Goal: Browse casually: Explore the website without a specific task or goal

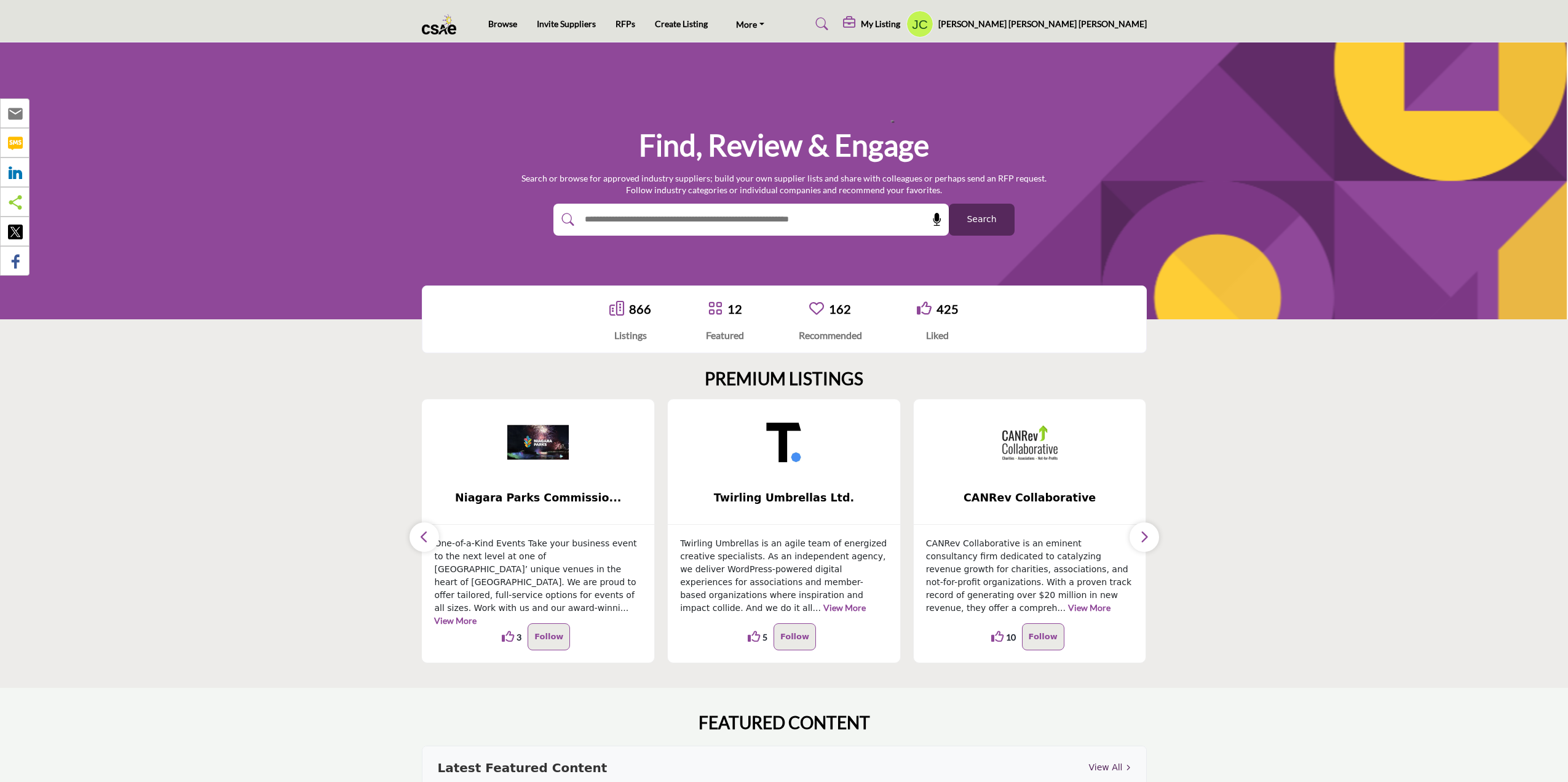
click at [432, 538] on button "button" at bounding box center [425, 537] width 30 height 30
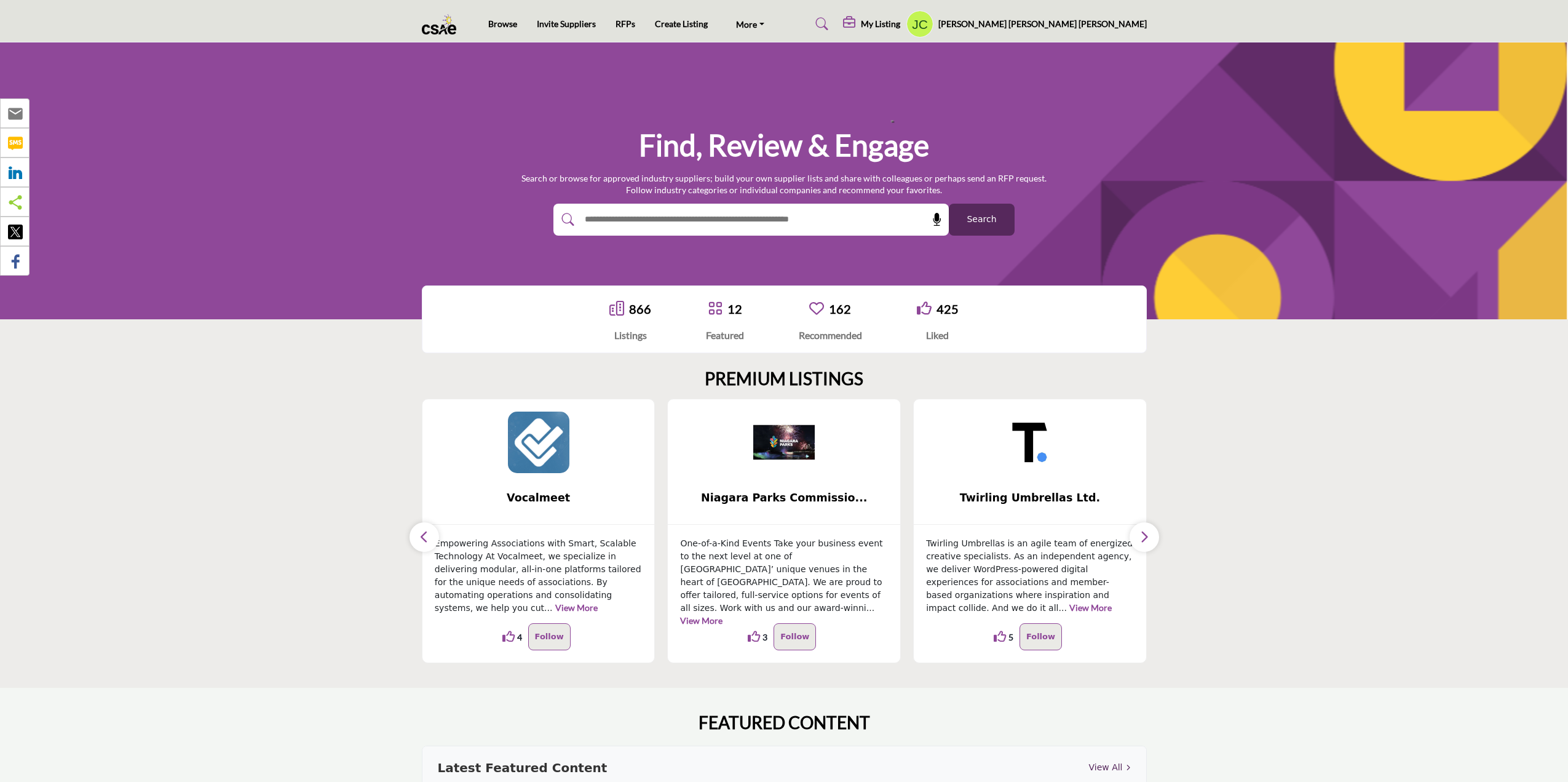
click at [432, 538] on button "button" at bounding box center [425, 537] width 30 height 30
click at [450, 542] on p "Empowering Associations with Smart, Scalable Technology At Vocalmeet, we specia…" at bounding box center [538, 576] width 208 height 77
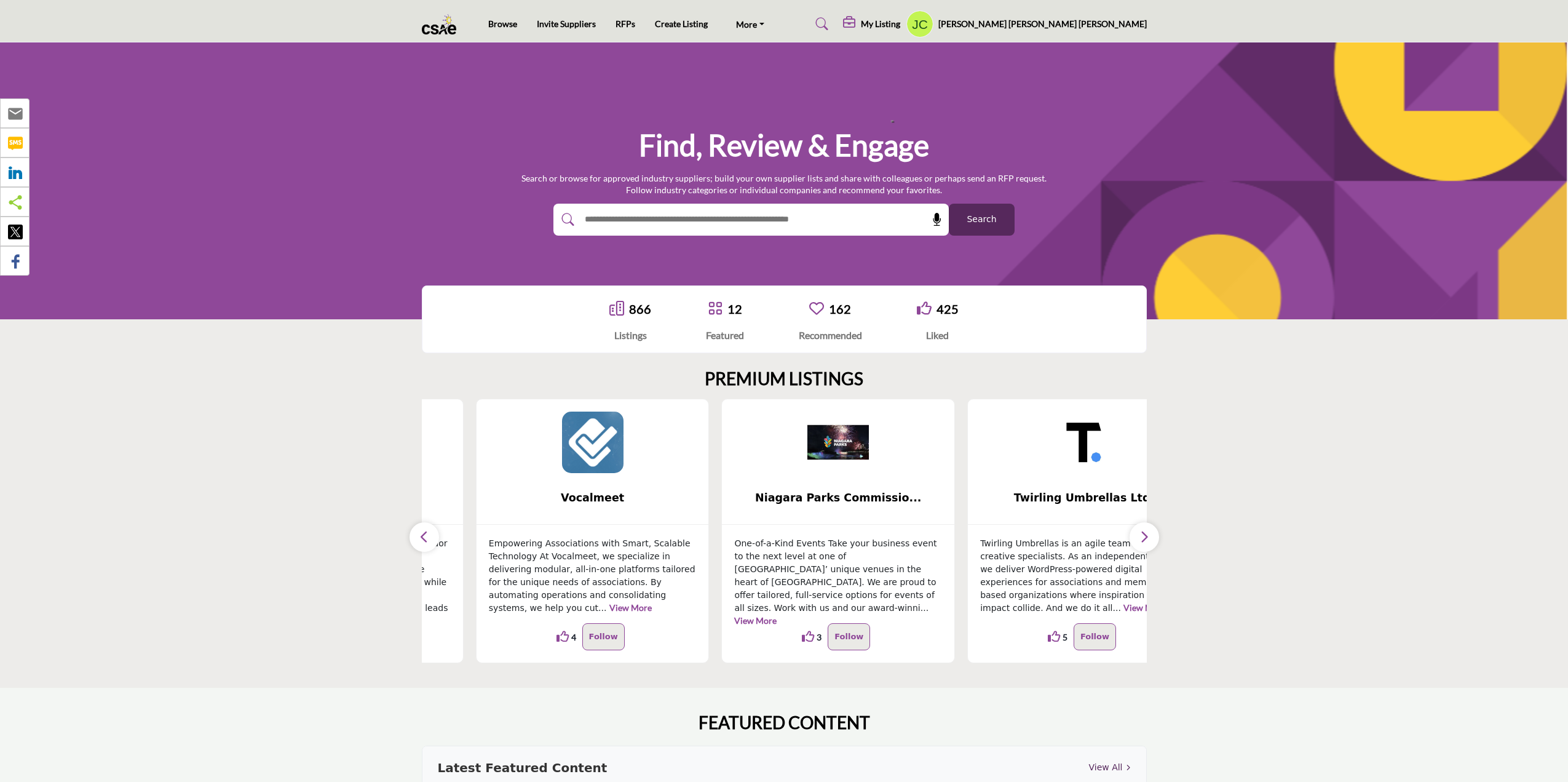
drag, startPoint x: 488, startPoint y: 543, endPoint x: 550, endPoint y: 582, distance: 73.2
click at [550, 582] on p "Empowering Associations with Smart, Scalable Technology At Vocalmeet, we specia…" at bounding box center [592, 576] width 208 height 77
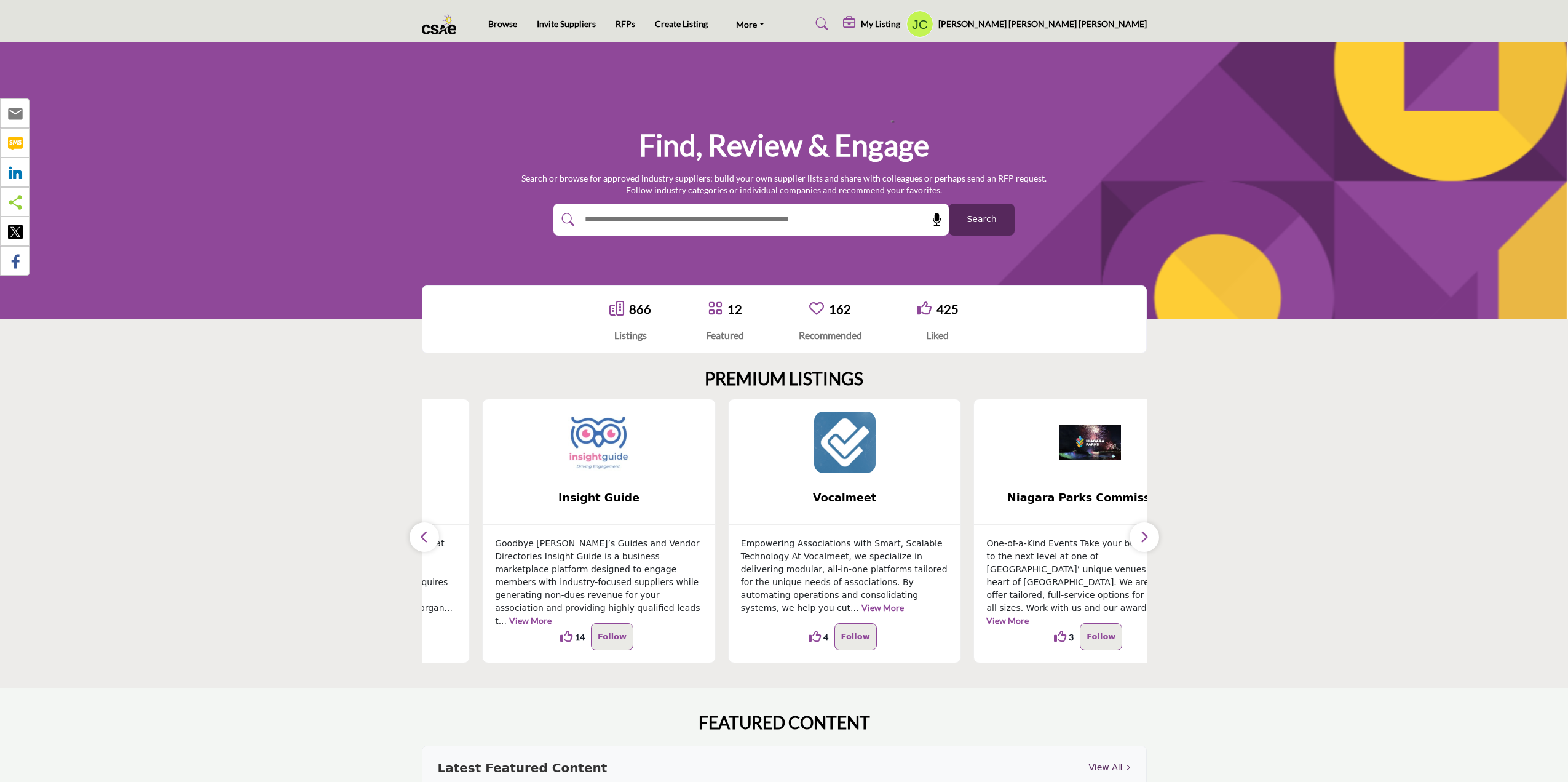
drag, startPoint x: 559, startPoint y: 572, endPoint x: 829, endPoint y: 586, distance: 270.4
click at [703, 585] on p "Goodbye Buyer’s Guides and Vendor Directories Insight Guide is a business marke…" at bounding box center [598, 583] width 208 height 91
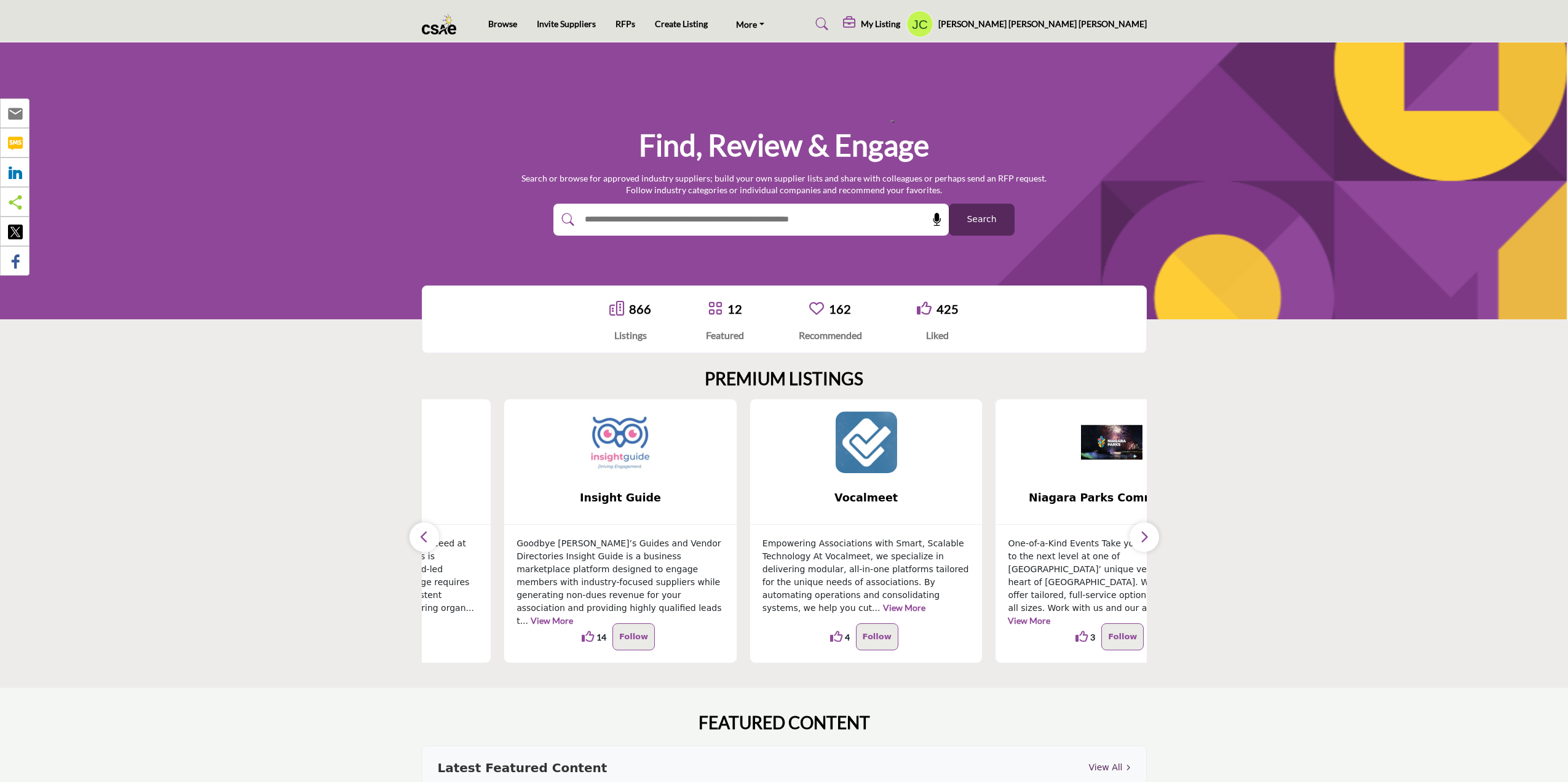
drag, startPoint x: 607, startPoint y: 562, endPoint x: 885, endPoint y: 578, distance: 278.5
click at [725, 578] on p "Goodbye Buyer’s Guides and Vendor Directories Insight Guide is a business marke…" at bounding box center [620, 583] width 208 height 91
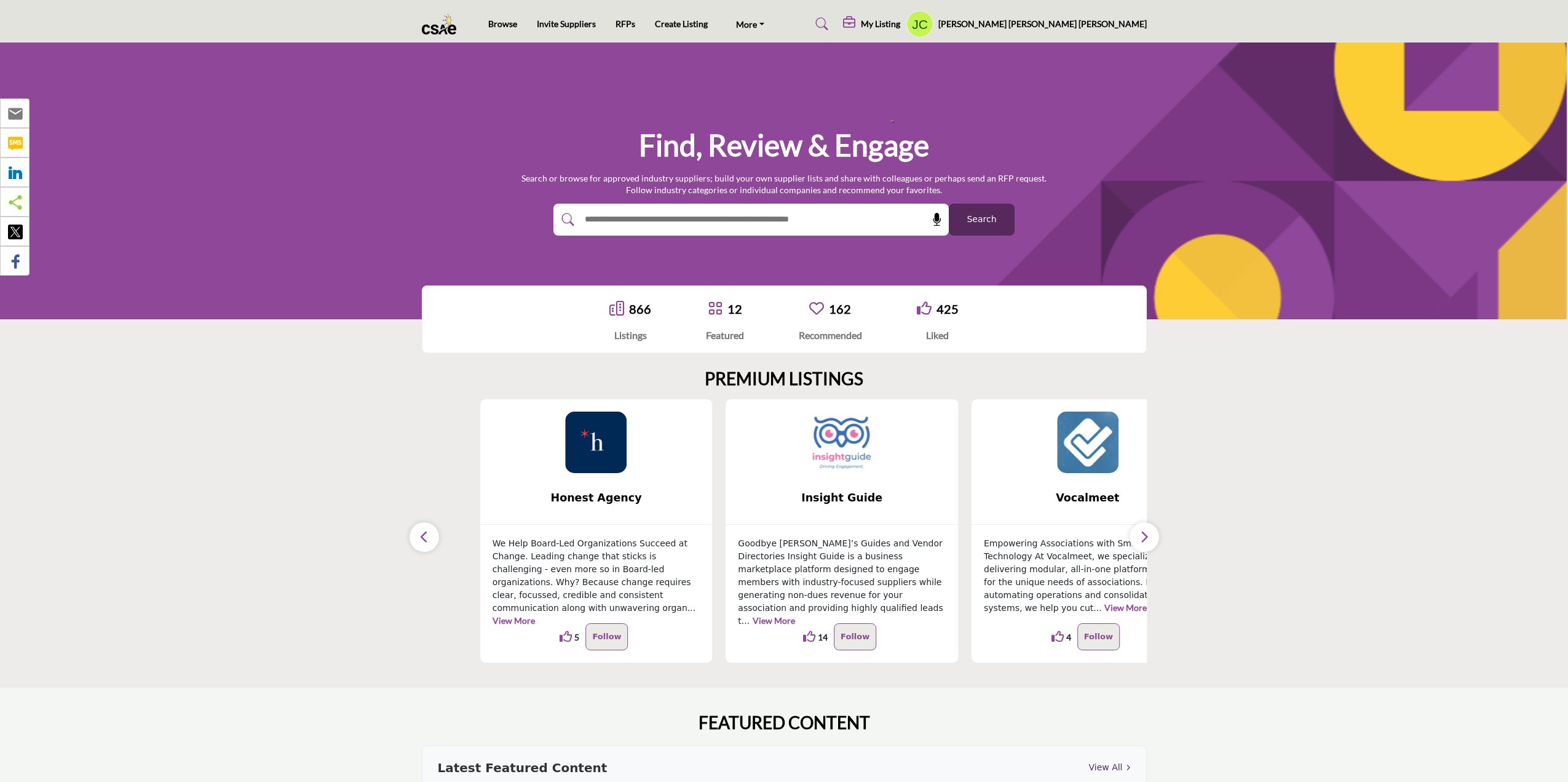
drag, startPoint x: 629, startPoint y: 559, endPoint x: 918, endPoint y: 578, distance: 289.6
click at [918, 578] on div "Honest Agency ... View More 5 5 Follow Following ... 4" at bounding box center [1586, 531] width 2213 height 265
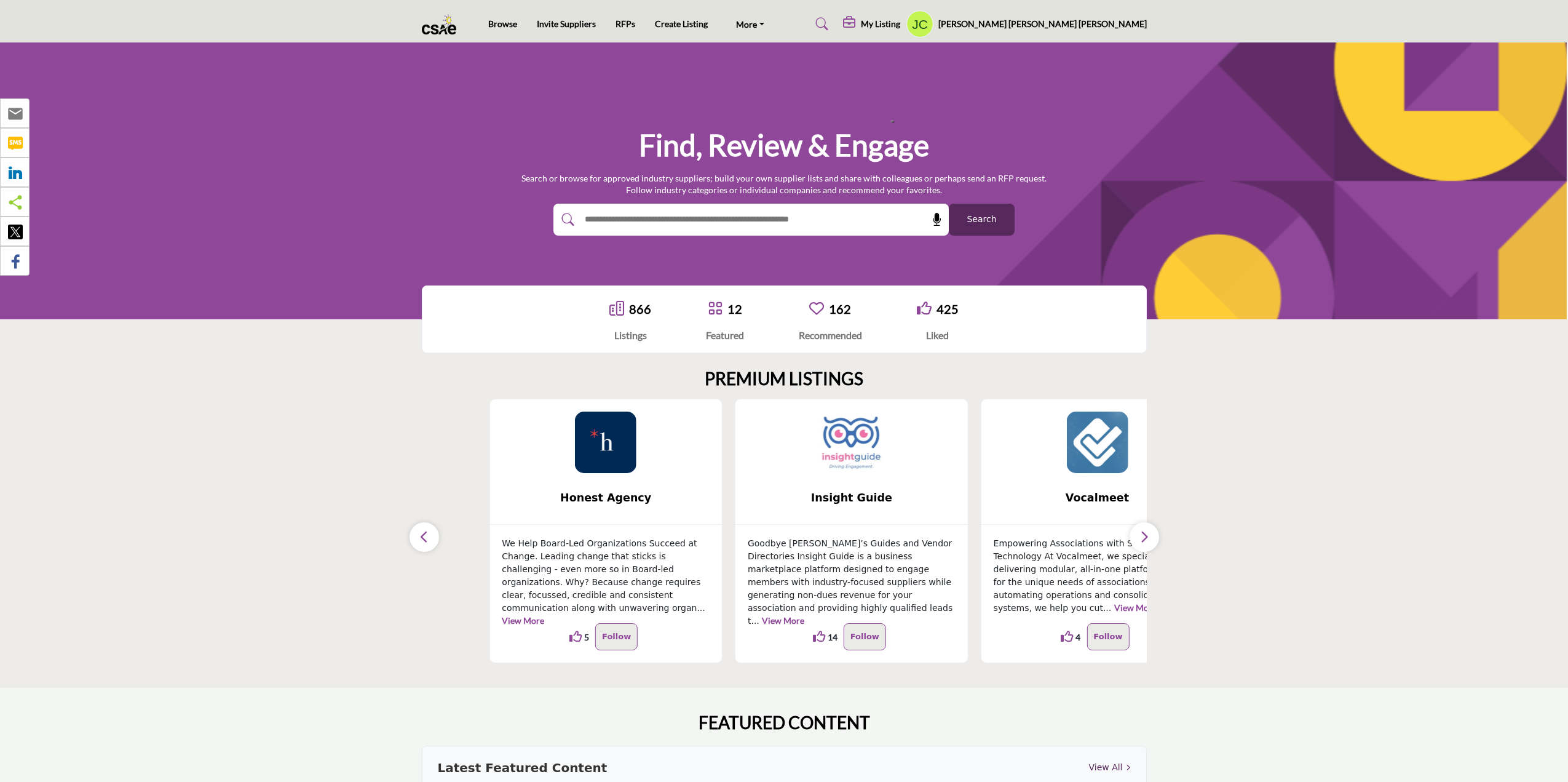
drag, startPoint x: 808, startPoint y: 575, endPoint x: 1145, endPoint y: 626, distance: 340.8
click at [1145, 626] on div "Honest Agency ... View More 5 5 Follow Following ... 4" at bounding box center [1595, 531] width 2213 height 265
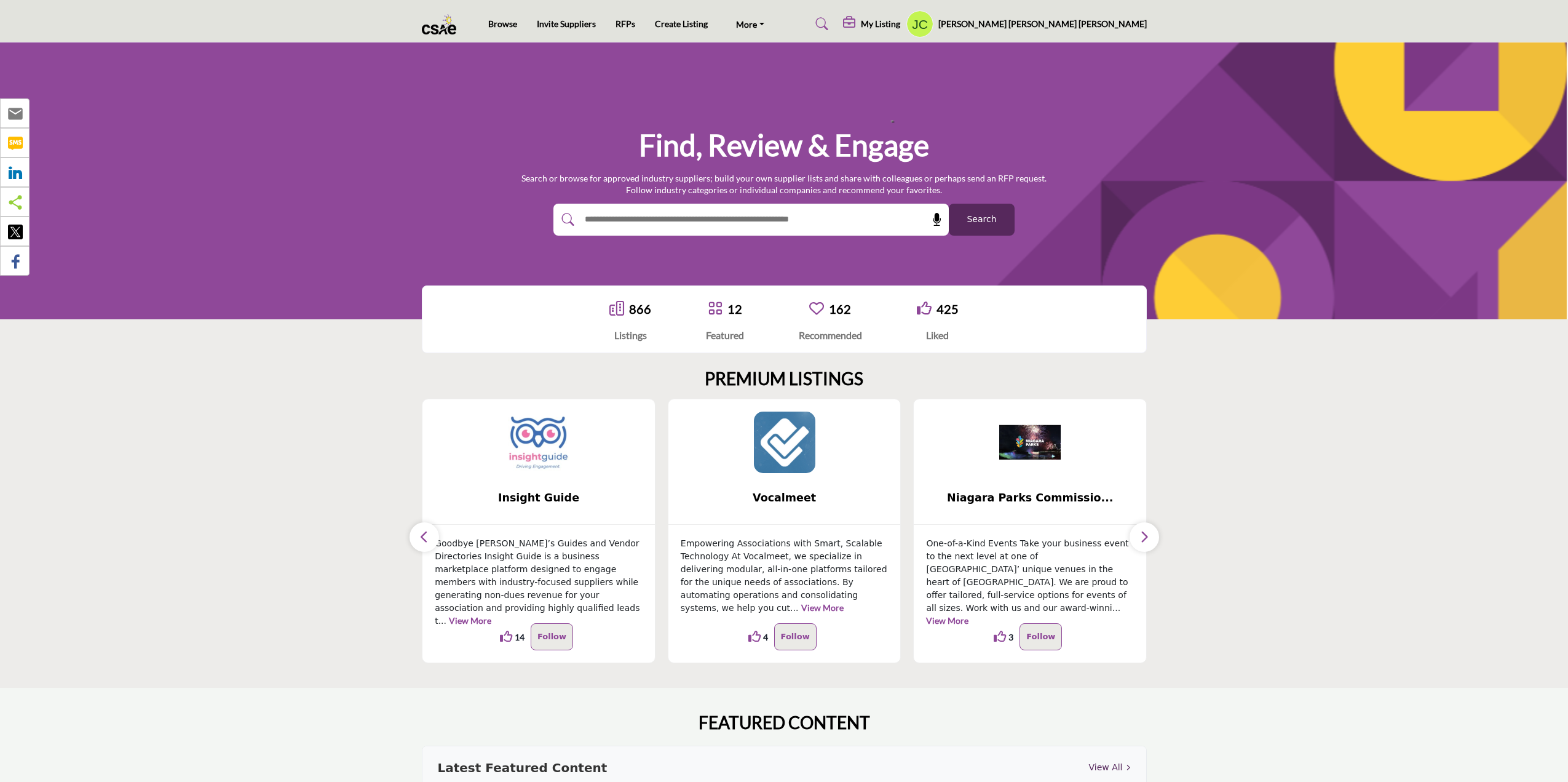
click at [740, 371] on h2 "PREMIUM LISTINGS" at bounding box center [784, 378] width 159 height 21
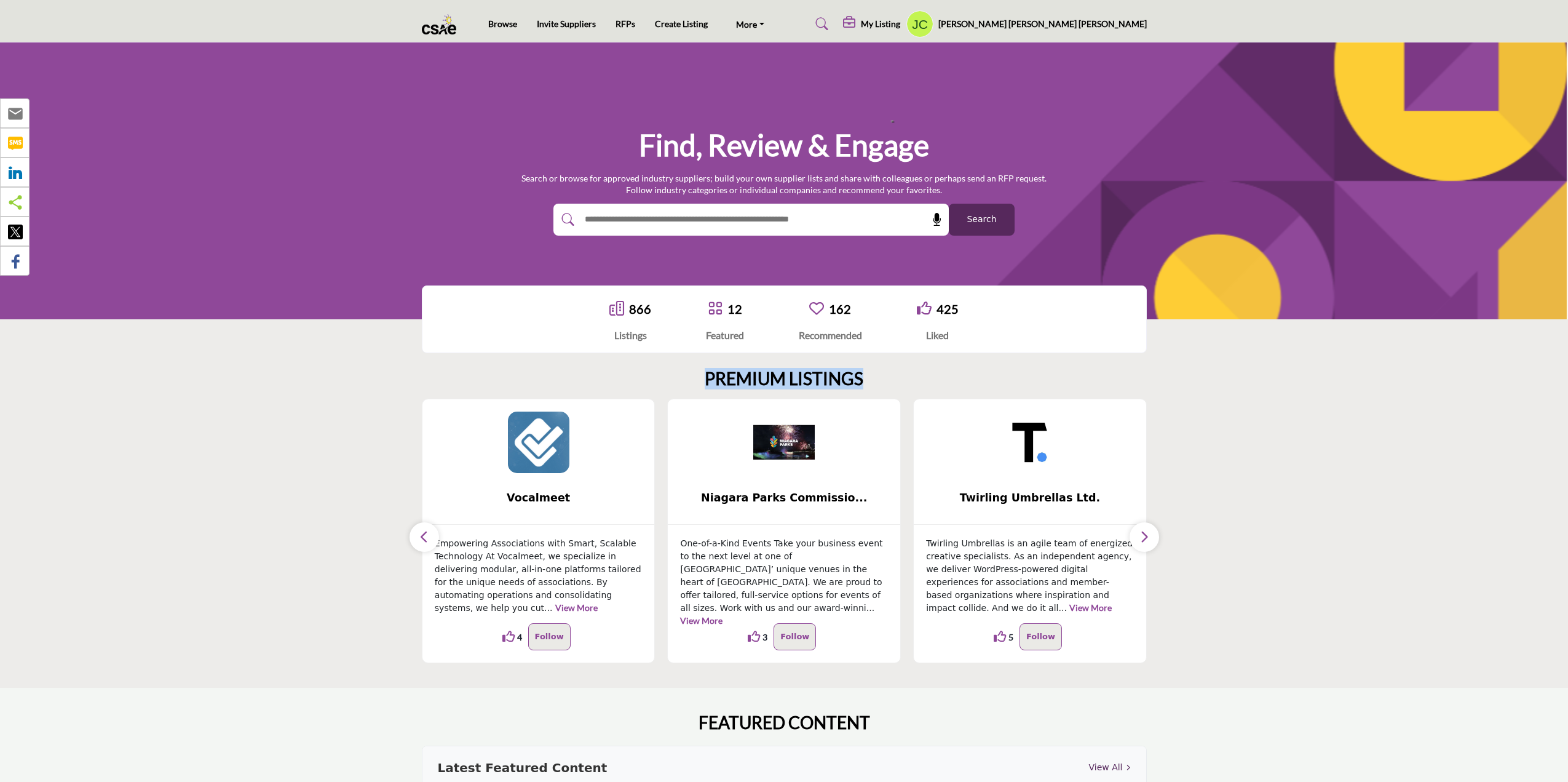
drag, startPoint x: 739, startPoint y: 371, endPoint x: 802, endPoint y: 371, distance: 63.0
click at [802, 371] on h2 "PREMIUM LISTINGS" at bounding box center [784, 378] width 159 height 21
copy h2 "PREMIUM LISTINGS"
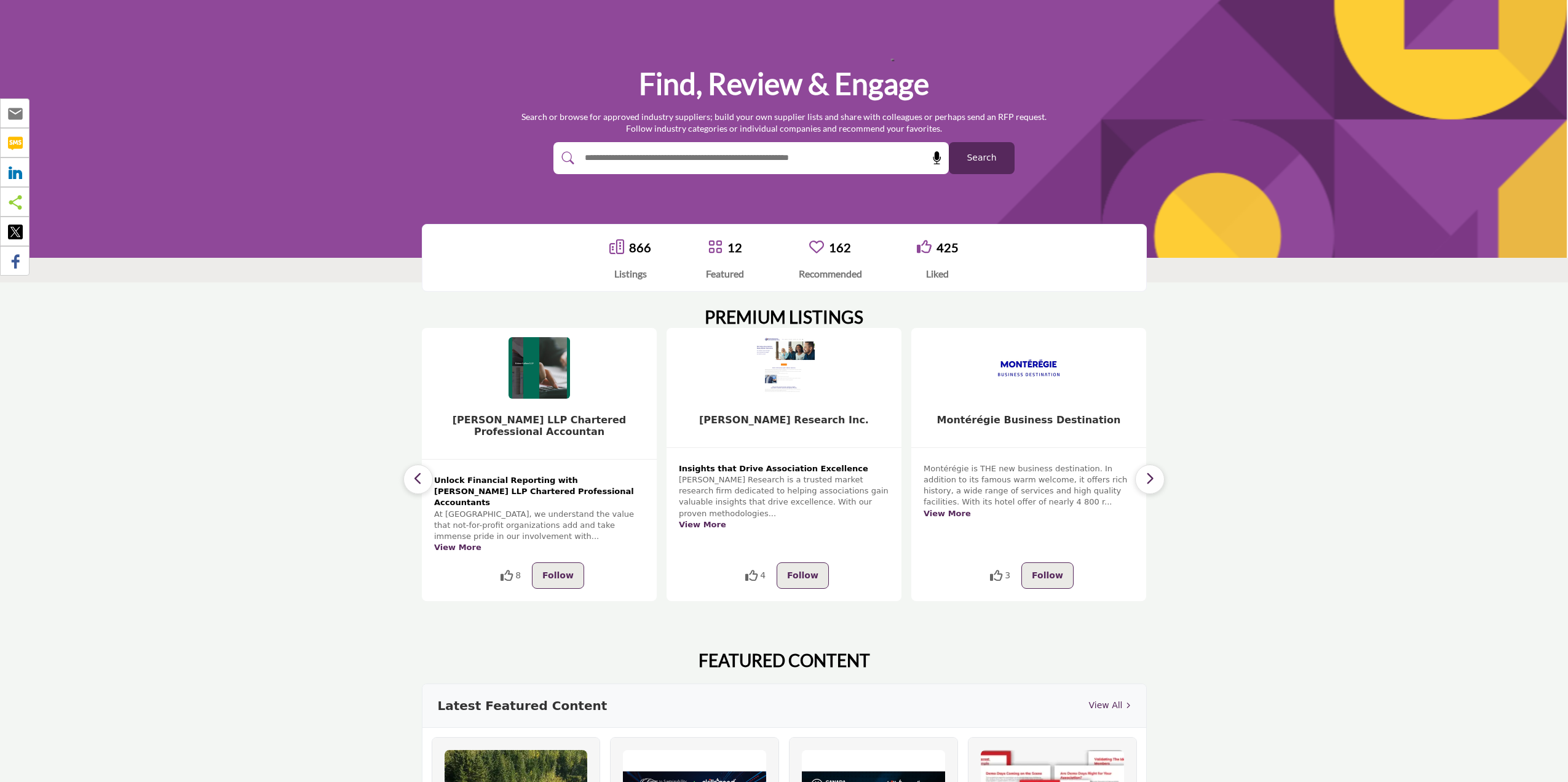
scroll to position [185, 0]
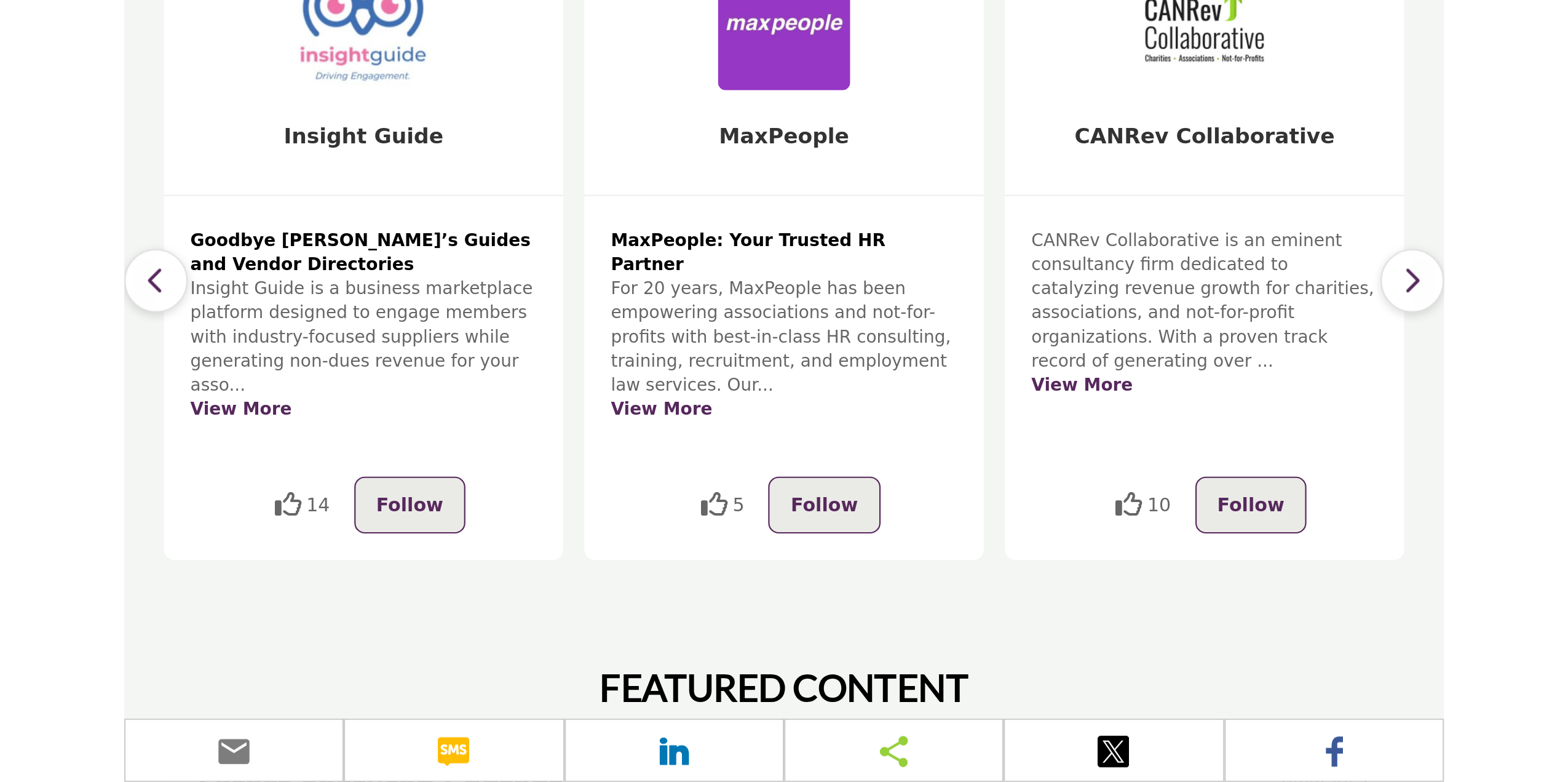
scroll to position [369, 0]
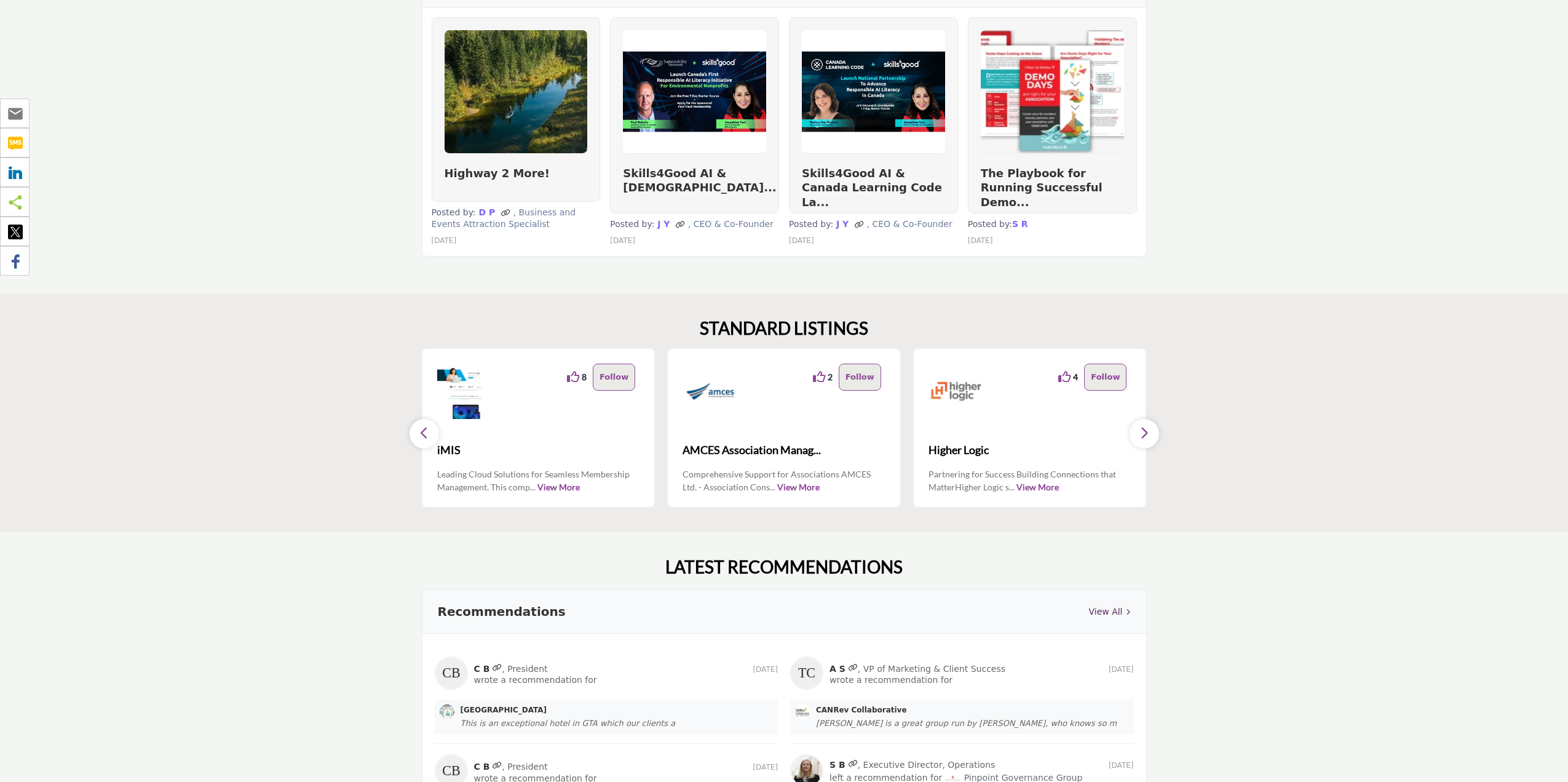
scroll to position [855, 0]
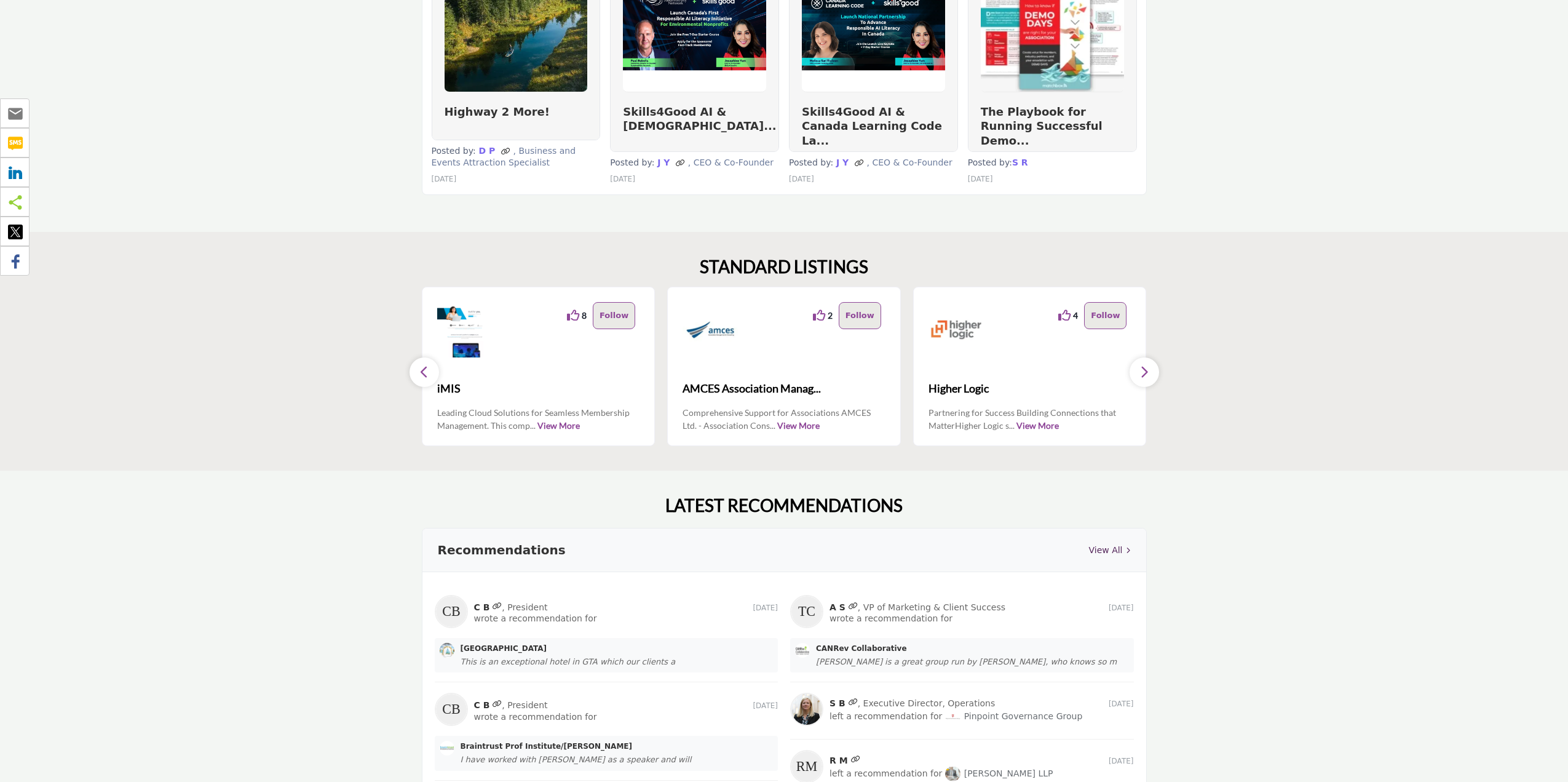
click at [414, 364] on button "button" at bounding box center [425, 372] width 30 height 30
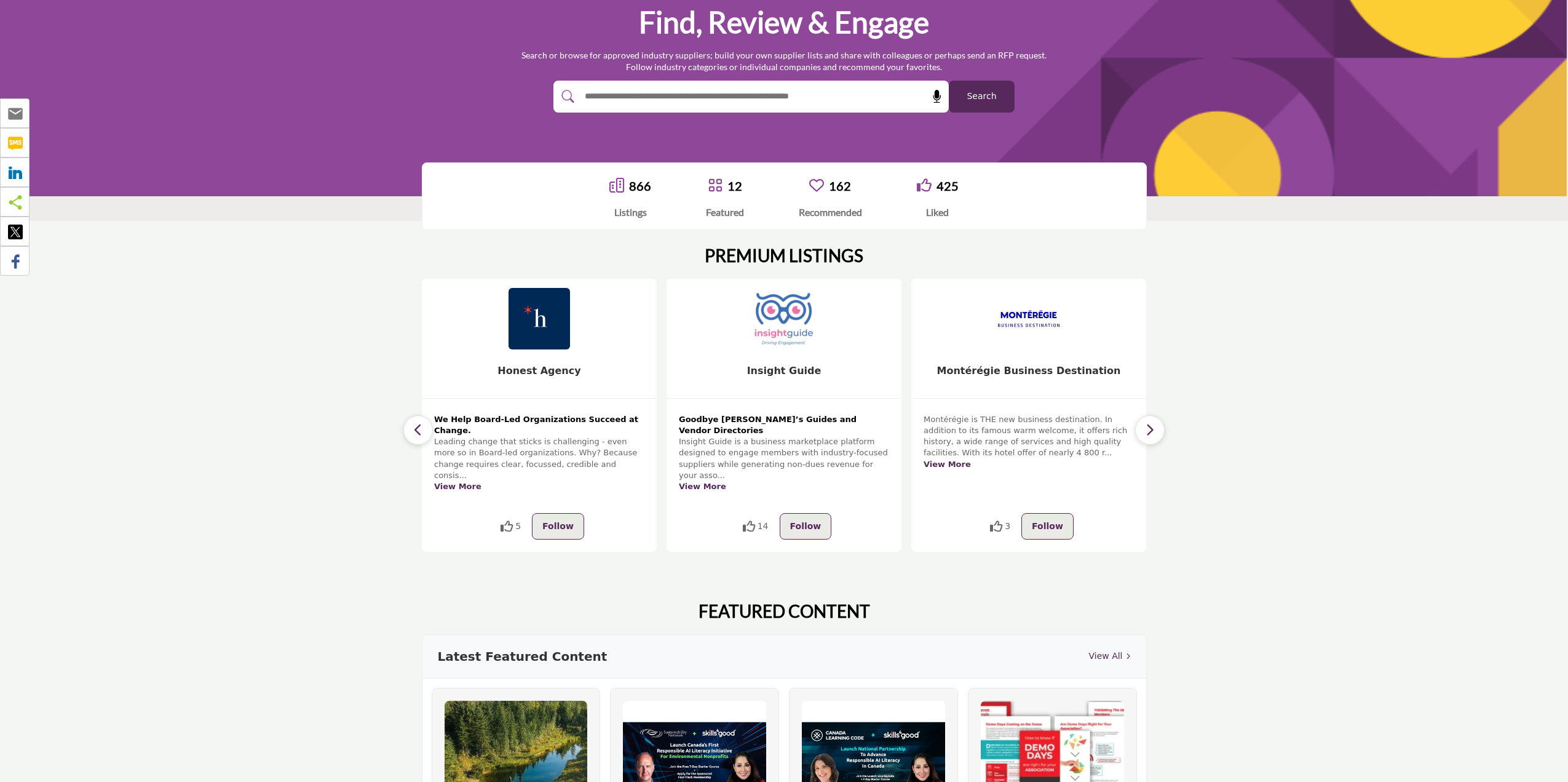
scroll to position [0, 0]
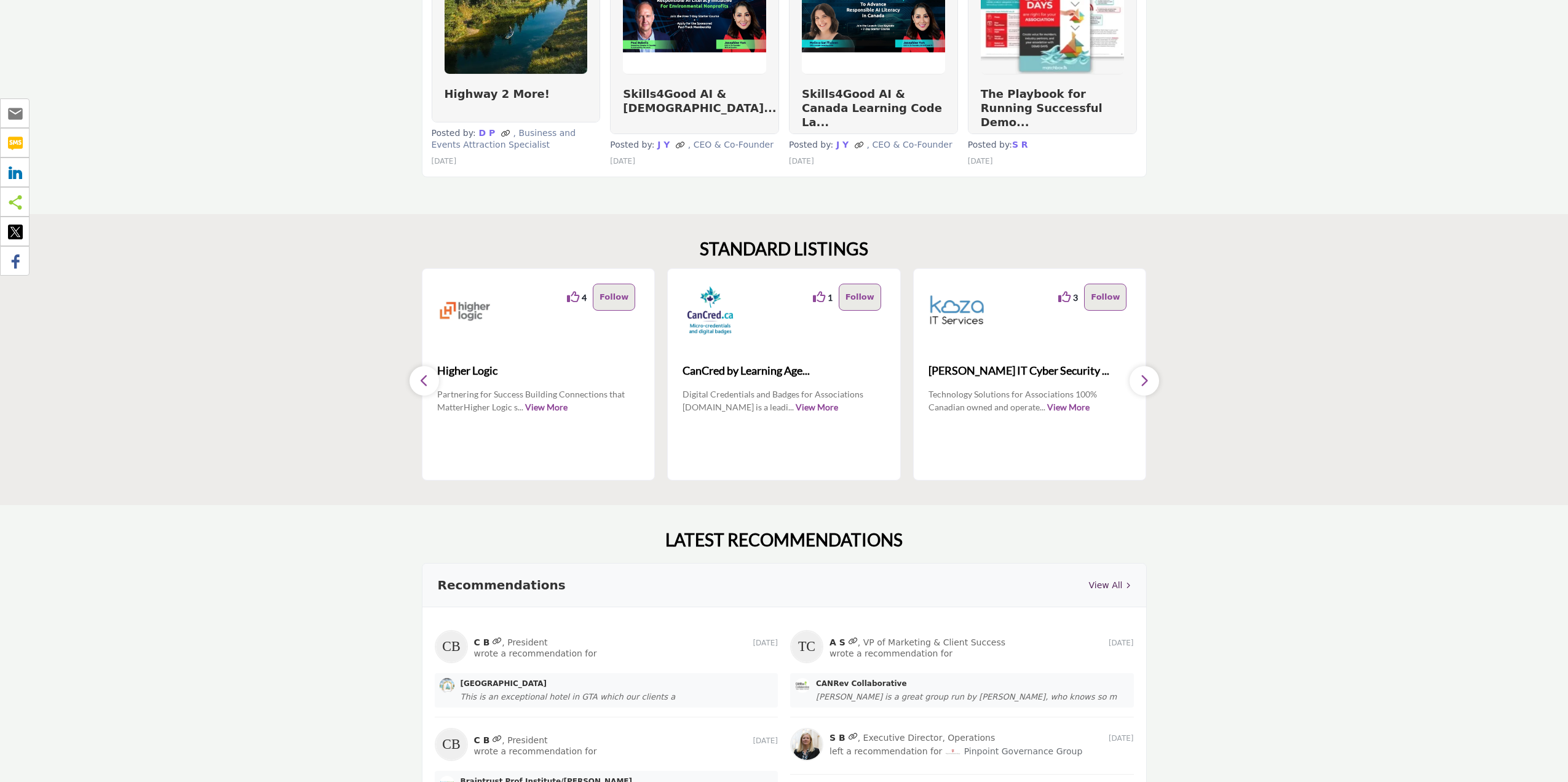
scroll to position [922, 0]
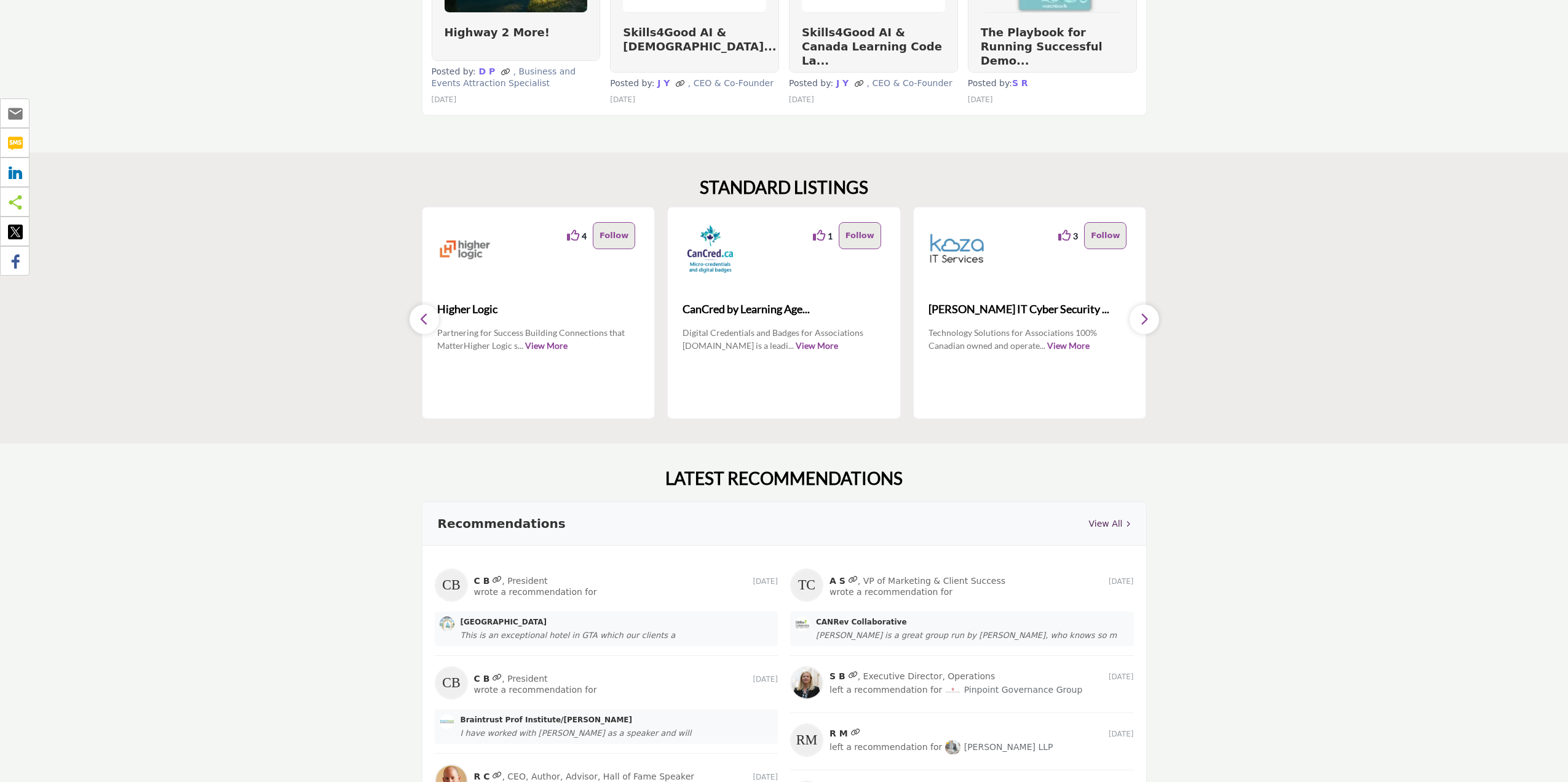
click at [731, 185] on h2 "STANDARD LISTINGS" at bounding box center [784, 187] width 169 height 21
drag, startPoint x: 731, startPoint y: 185, endPoint x: 806, endPoint y: 180, distance: 75.2
click at [806, 180] on h2 "STANDARD LISTINGS" at bounding box center [784, 187] width 169 height 21
copy h2 "STANDARD LISTINGS"
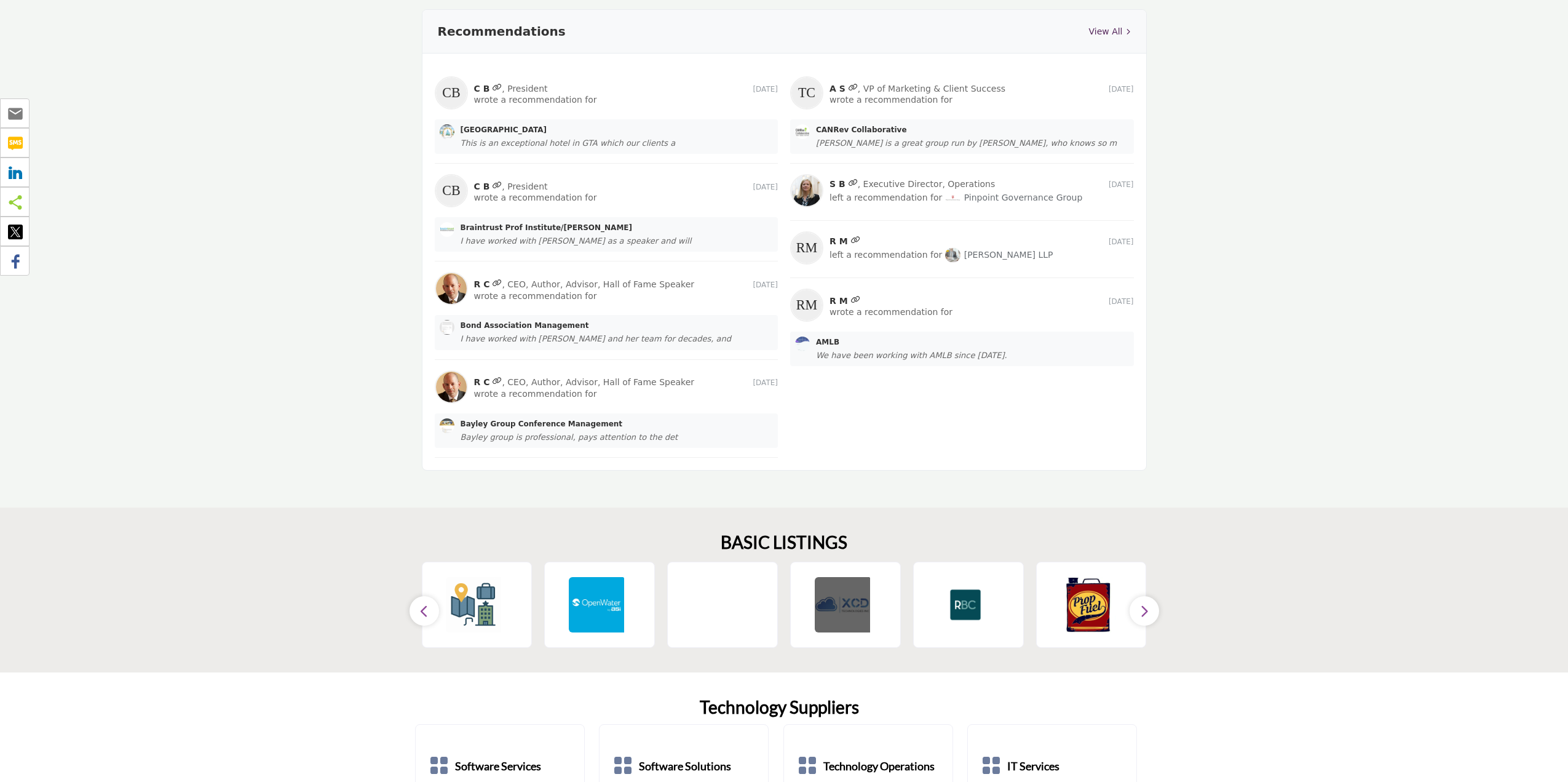
scroll to position [1537, 0]
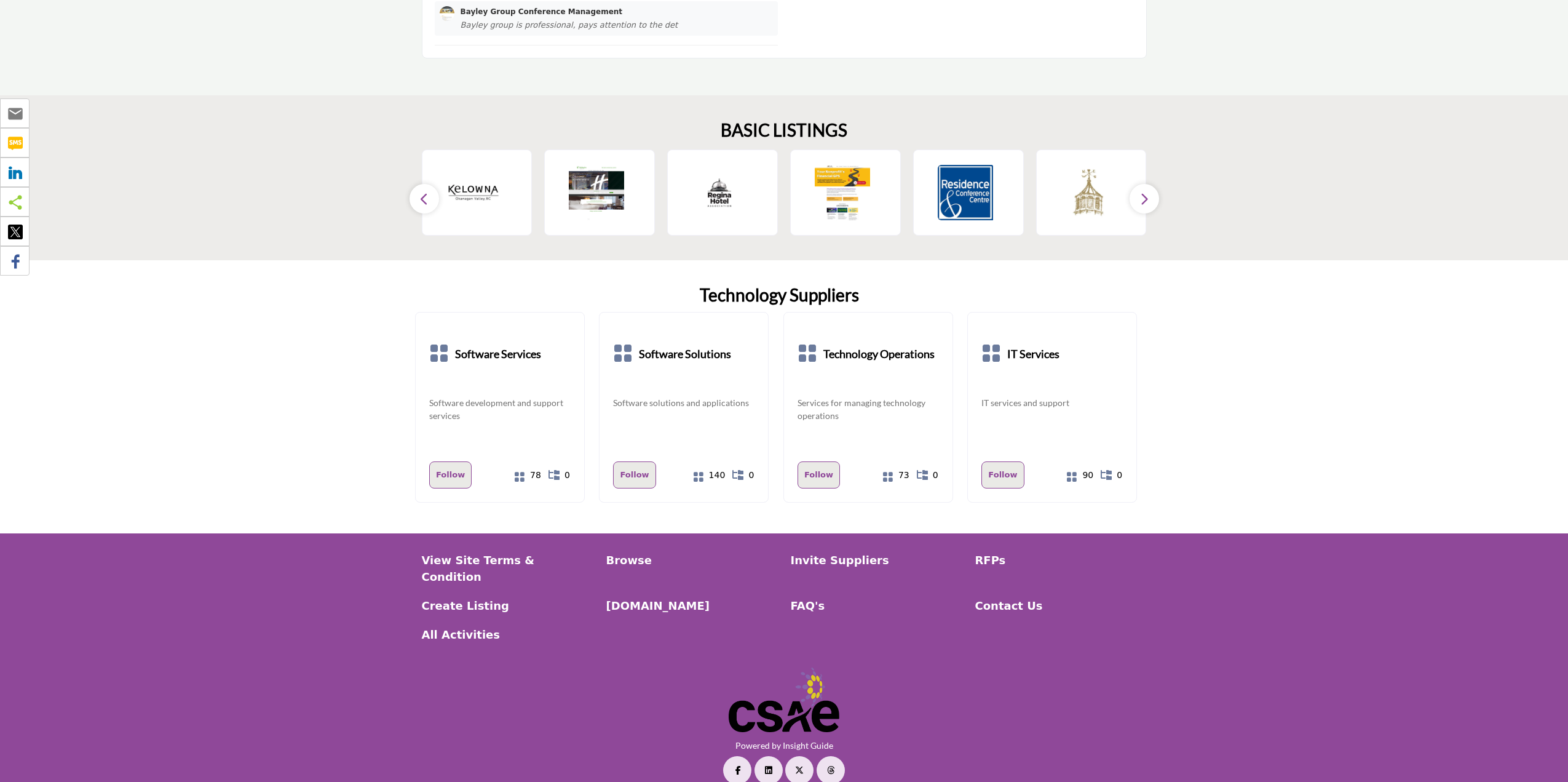
scroll to position [1642, 0]
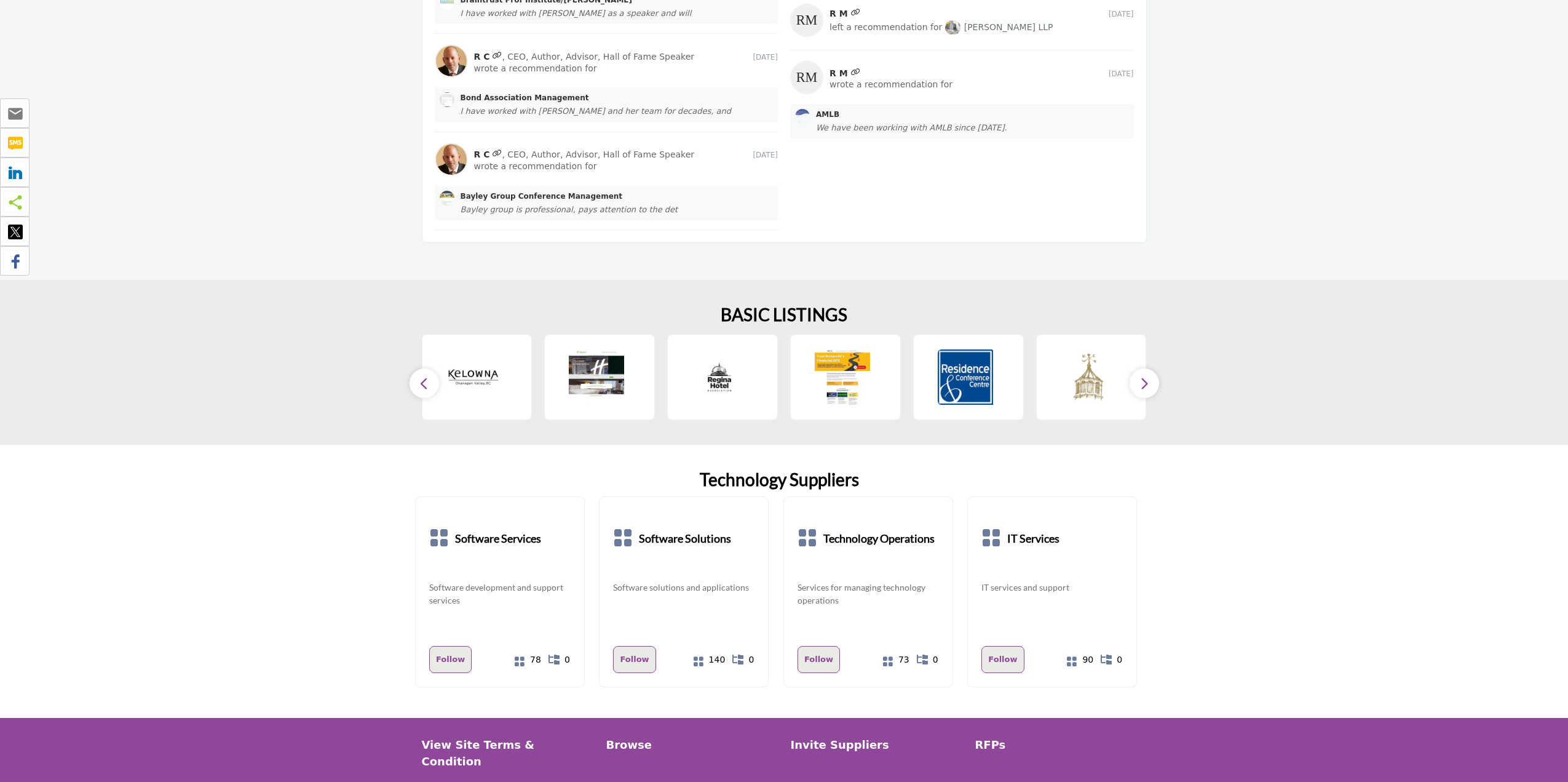
click at [423, 380] on icon "button" at bounding box center [425, 384] width 10 height 16
click at [1139, 382] on icon "button" at bounding box center [1144, 384] width 10 height 16
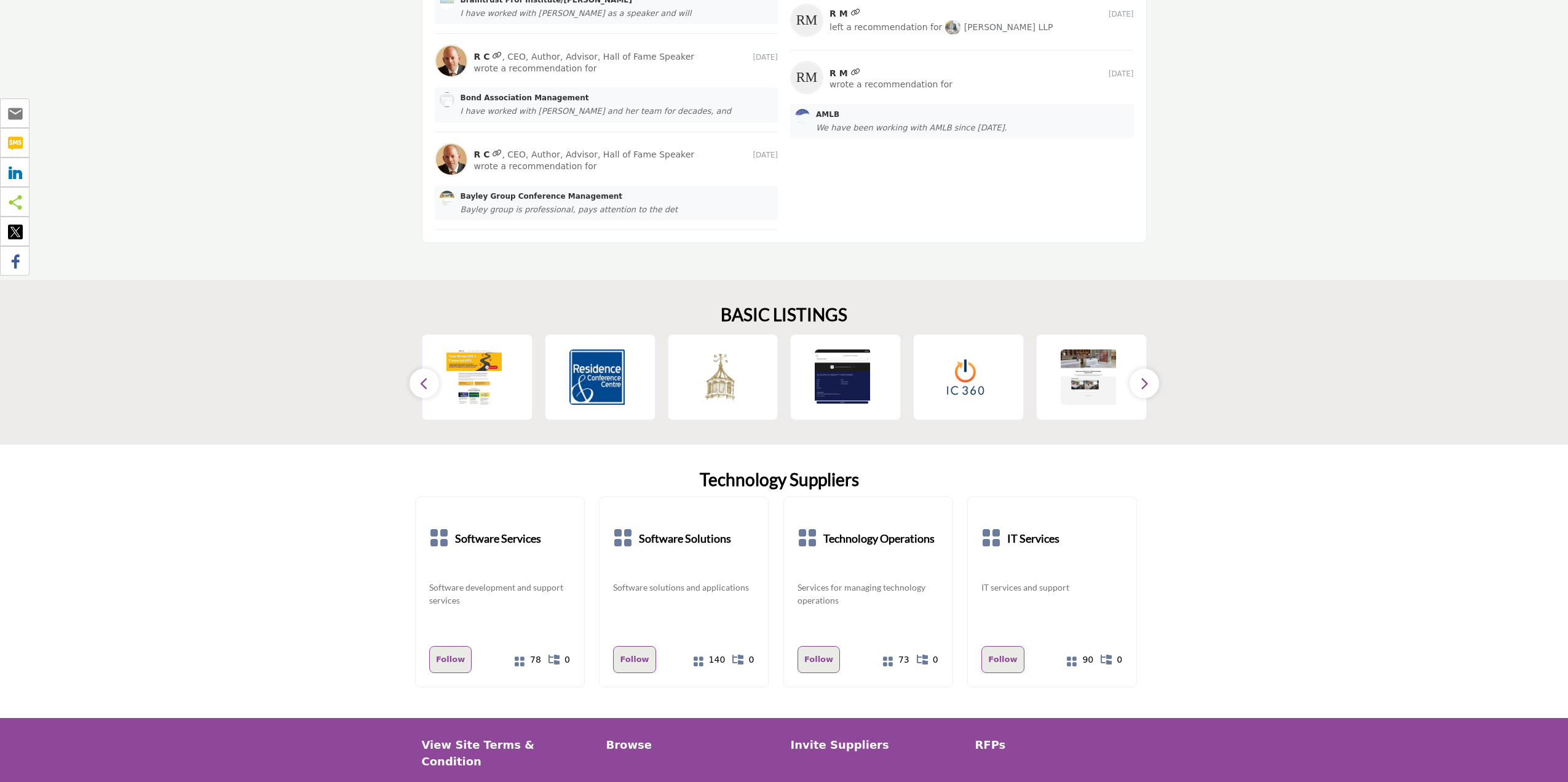
click at [1139, 382] on icon "button" at bounding box center [1144, 384] width 10 height 16
click at [1143, 382] on icon "button" at bounding box center [1144, 384] width 10 height 16
click at [422, 379] on icon "button" at bounding box center [425, 384] width 10 height 16
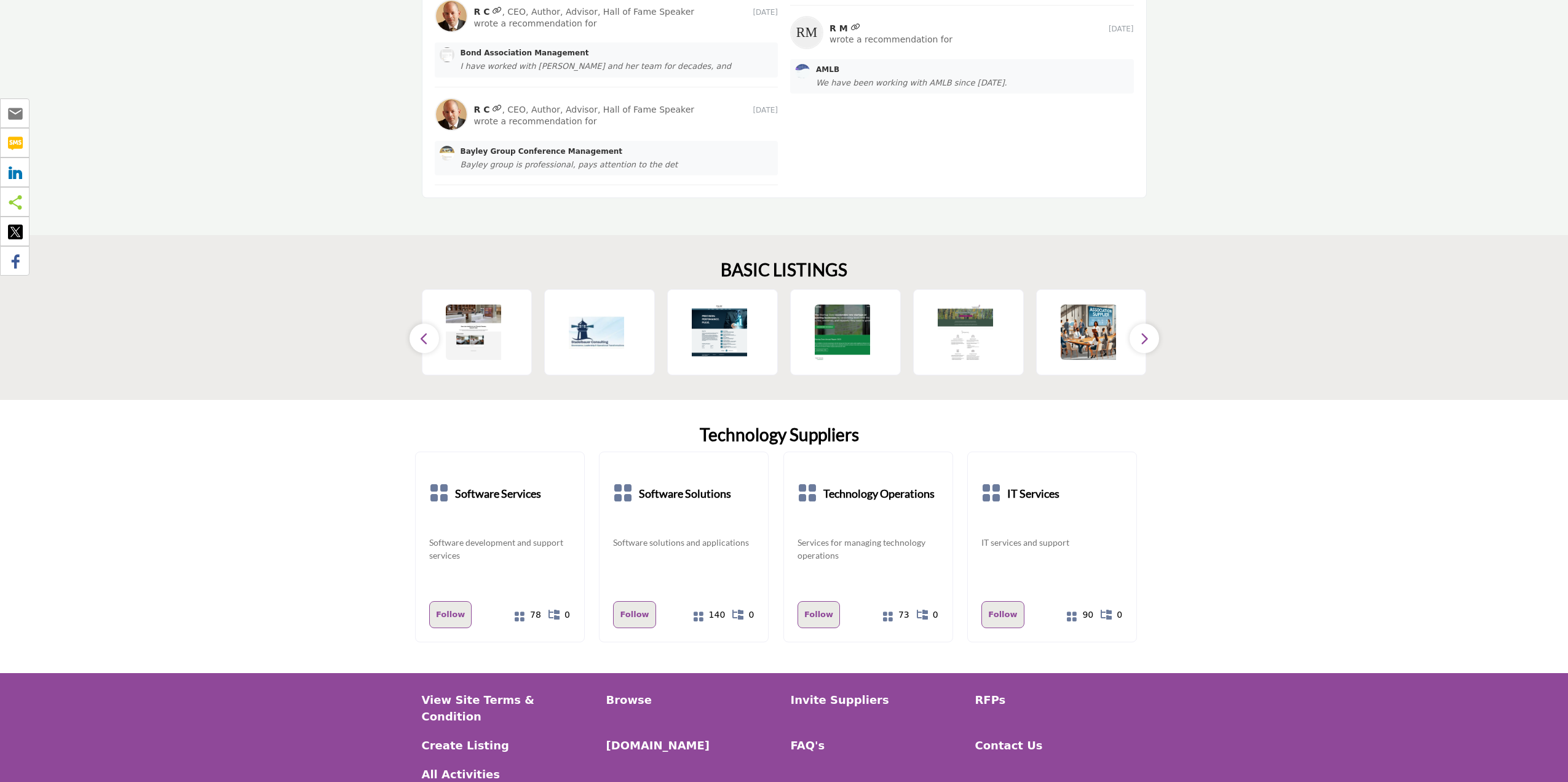
scroll to position [1694, 0]
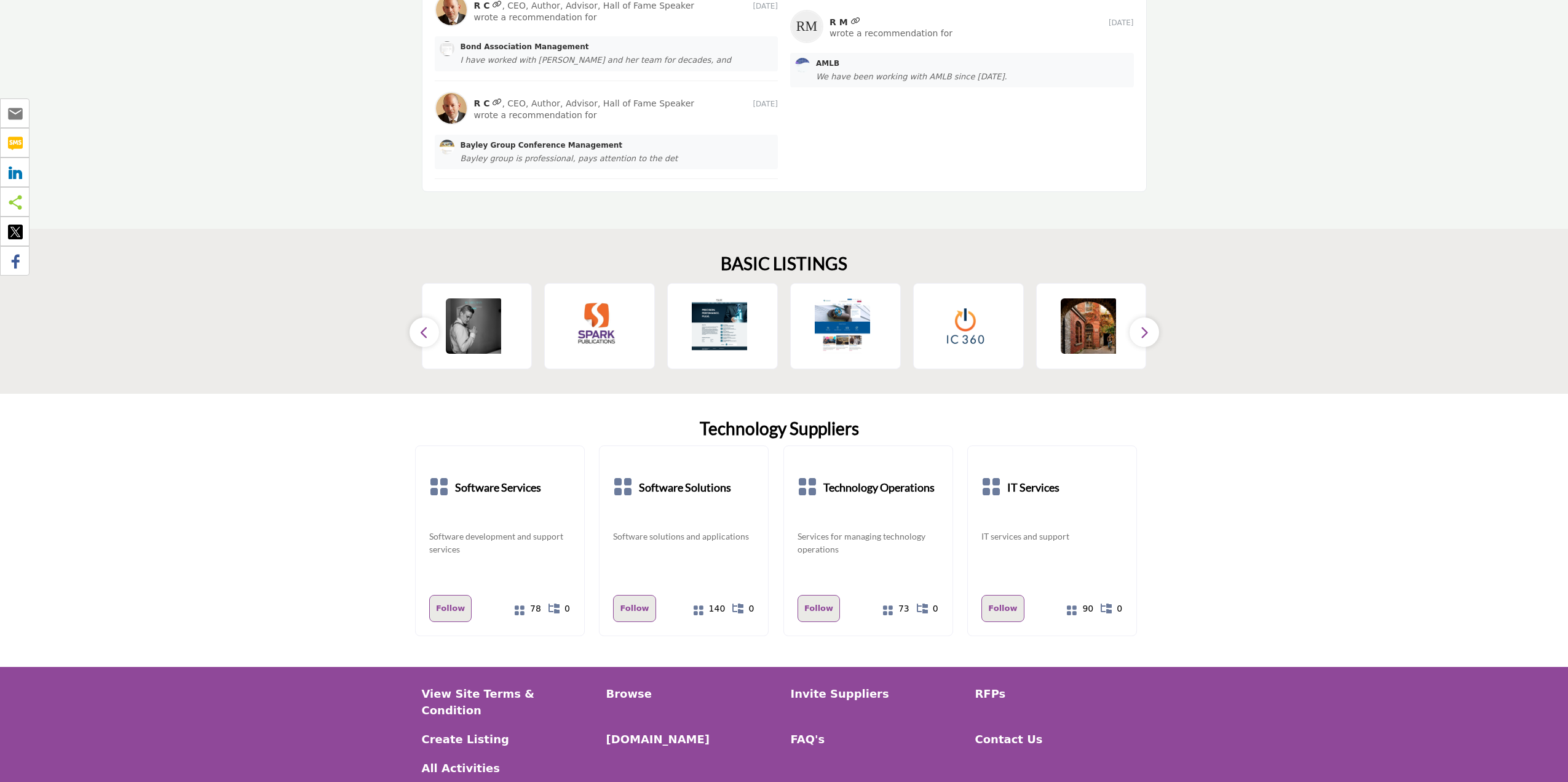
scroll to position [1694, 0]
